Goal: Task Accomplishment & Management: Contribute content

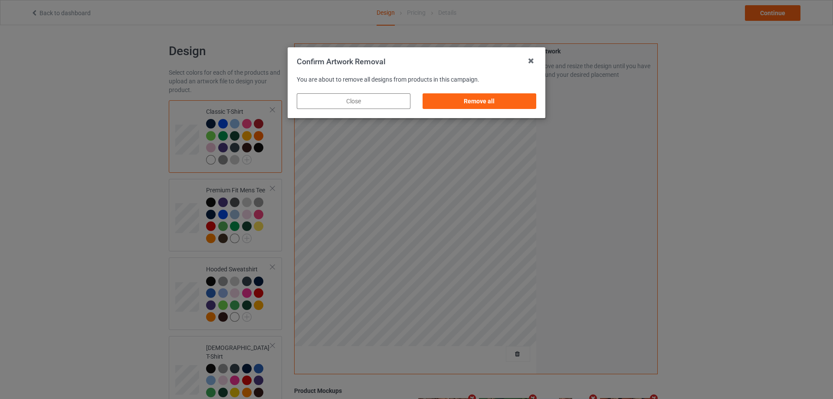
click at [489, 91] on div "Remove all" at bounding box center [479, 101] width 126 height 28
click at [518, 105] on div "Remove all" at bounding box center [480, 101] width 114 height 16
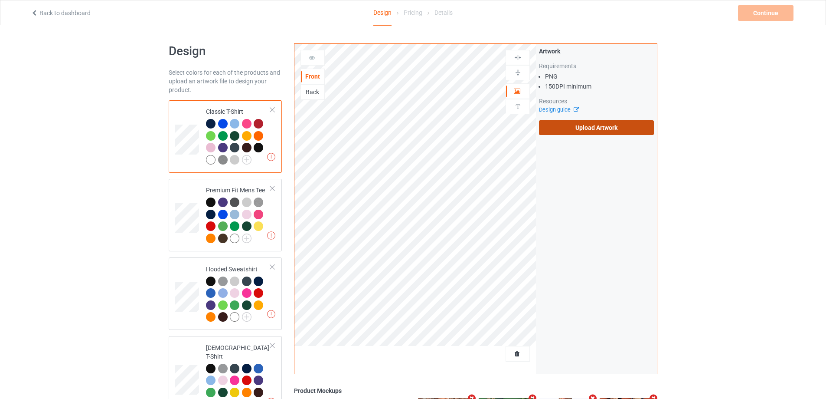
click at [586, 132] on label "Upload Artwork" at bounding box center [596, 127] width 115 height 15
click at [0, 0] on input "Upload Artwork" at bounding box center [0, 0] width 0 height 0
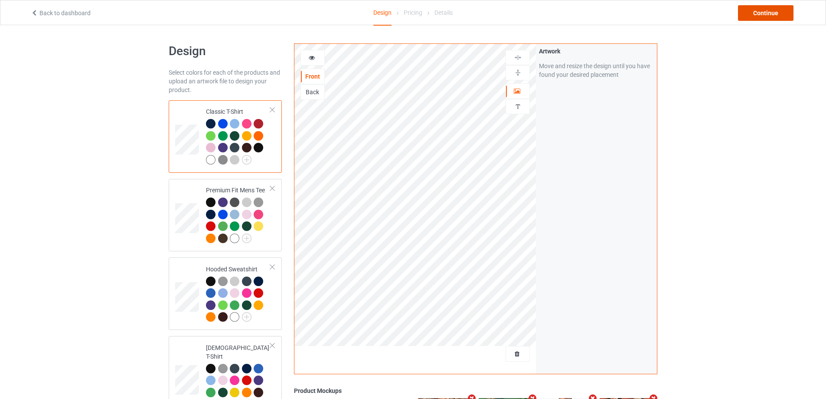
click at [751, 12] on div "Continue" at bounding box center [766, 13] width 56 height 16
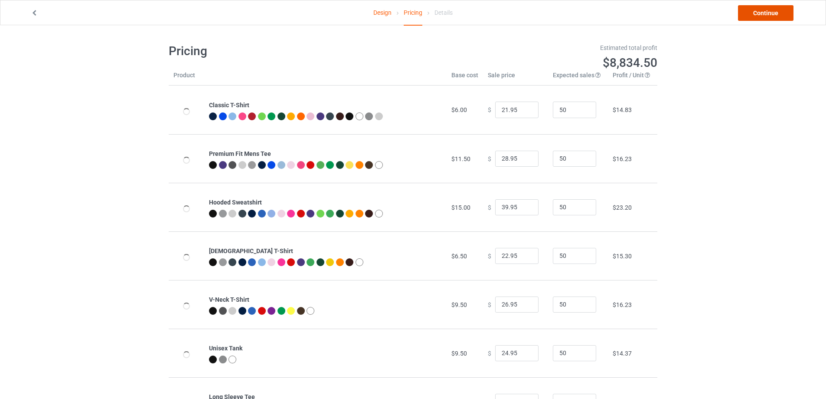
click at [751, 12] on link "Continue" at bounding box center [766, 13] width 56 height 16
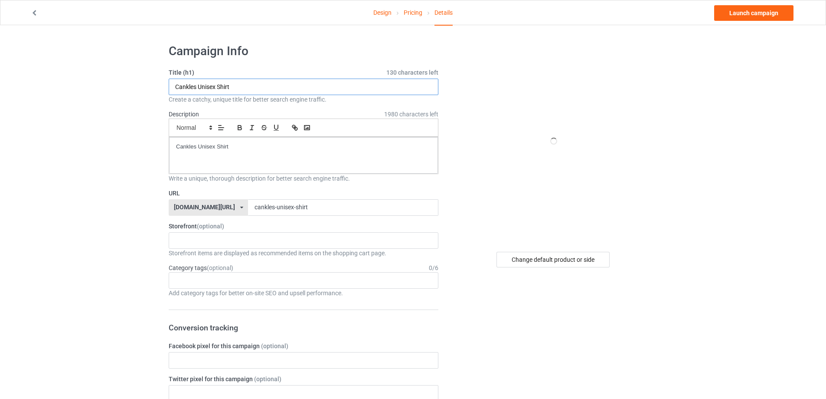
paste input "Don’t [MEDICAL_DATA] me out s"
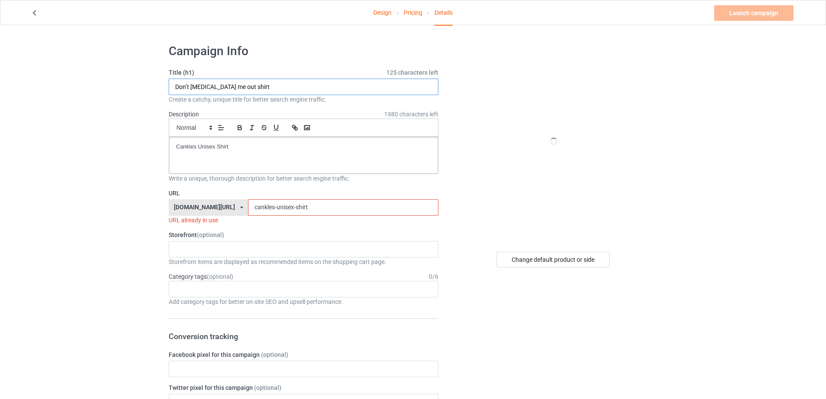
type input "Don’t [MEDICAL_DATA] me out shirt"
drag, startPoint x: 263, startPoint y: 151, endPoint x: 79, endPoint y: 151, distance: 183.5
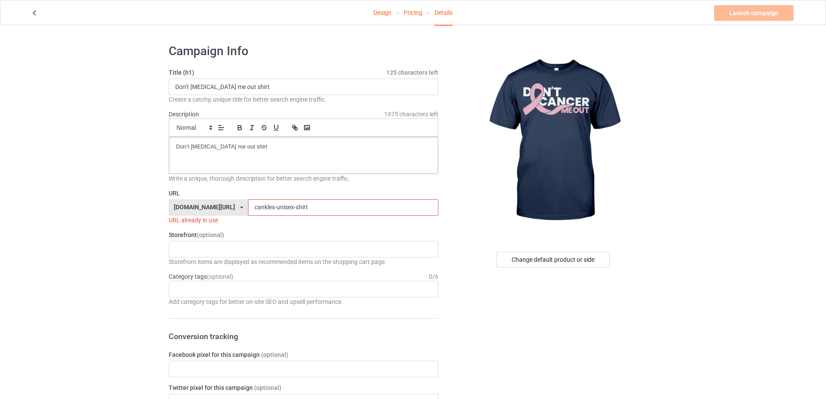
drag, startPoint x: 286, startPoint y: 208, endPoint x: 116, endPoint y: 204, distance: 169.7
paste input "dont-[MEDICAL_DATA]-me-out"
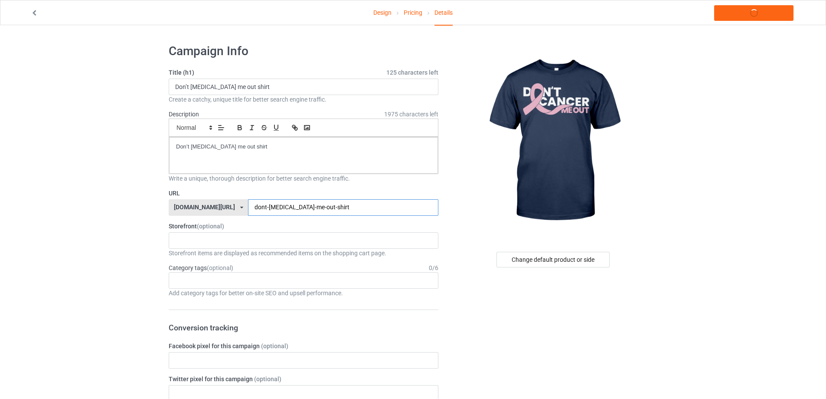
type input "dont-[MEDICAL_DATA]-me-out-shirt"
drag, startPoint x: 249, startPoint y: 147, endPoint x: 94, endPoint y: 145, distance: 154.4
copy p "Don’t [MEDICAL_DATA] me out shirt"
click at [739, 15] on link "Launch campaign" at bounding box center [754, 13] width 79 height 16
